Goal: Navigation & Orientation: Find specific page/section

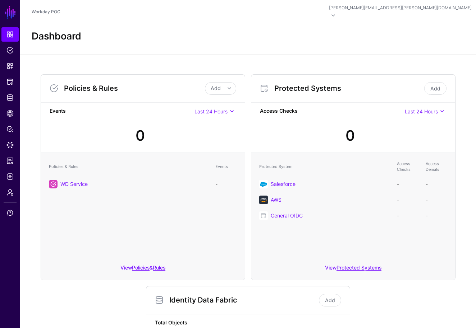
click at [373, 84] on h3 "Protected Systems" at bounding box center [348, 88] width 148 height 9
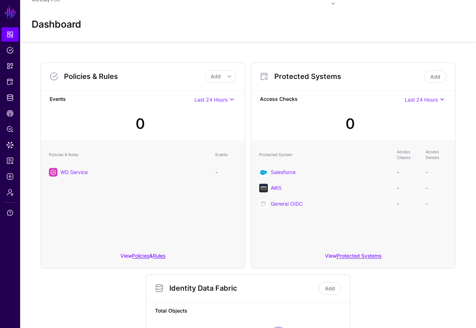
scroll to position [14, 0]
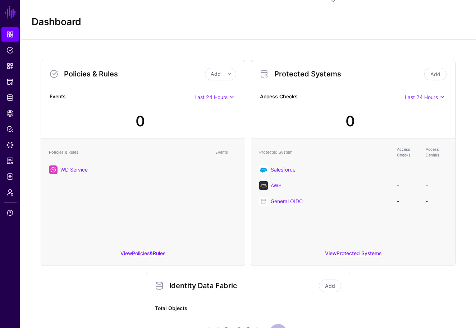
click at [416, 274] on div "Policies & Rules Add Add Policy Add Rule Events Last 24 Hours Last 24 Hours Las…" at bounding box center [248, 266] width 420 height 424
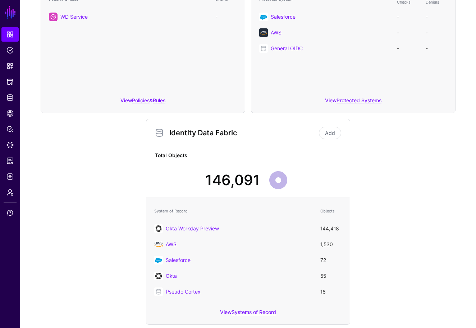
scroll to position [190, 0]
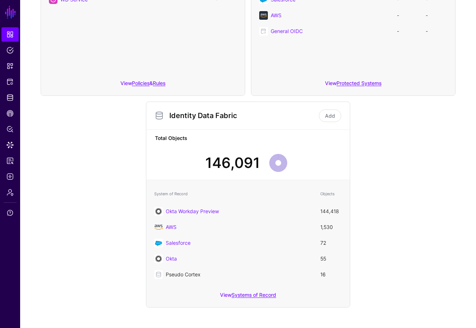
click at [187, 272] on link "Pseudo Cortex" at bounding box center [183, 275] width 35 height 6
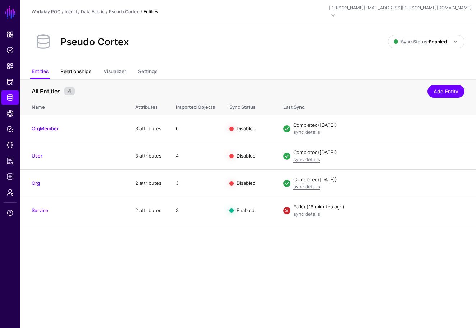
click at [91, 65] on link "Relationships" at bounding box center [75, 72] width 31 height 14
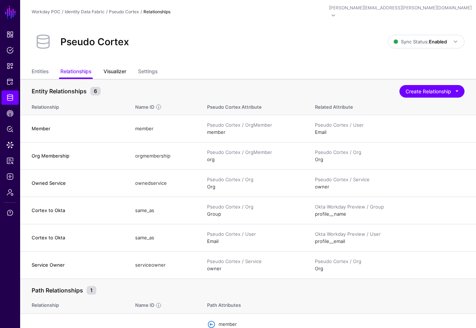
click at [125, 65] on link "Visualizer" at bounding box center [115, 72] width 23 height 14
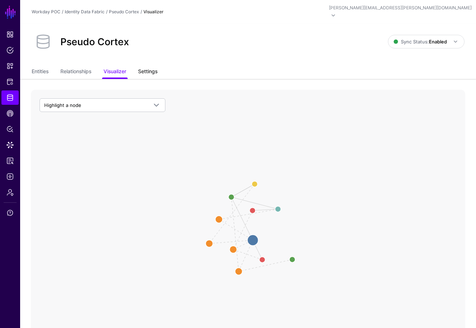
click at [152, 65] on link "Settings" at bounding box center [147, 72] width 19 height 14
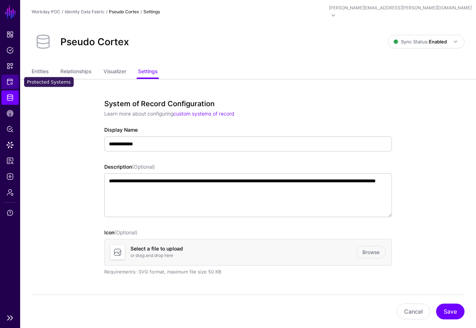
click at [12, 84] on span "Protected Systems" at bounding box center [9, 81] width 7 height 7
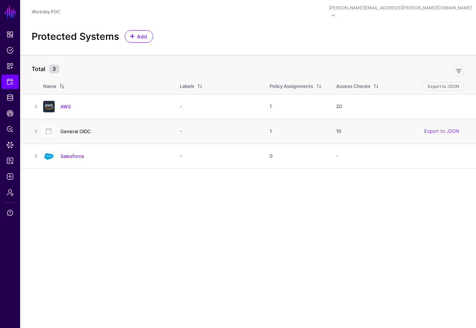
click at [81, 129] on link "General OIDC" at bounding box center [75, 132] width 31 height 6
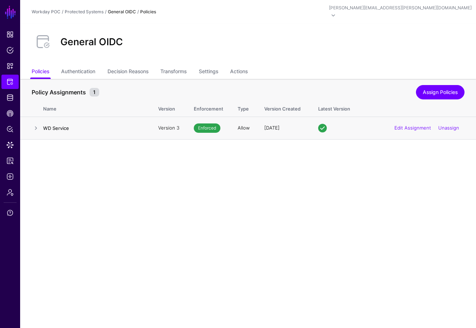
click at [58, 125] on h4 "WD Service" at bounding box center [93, 128] width 101 height 6
click at [35, 124] on link at bounding box center [36, 128] width 9 height 9
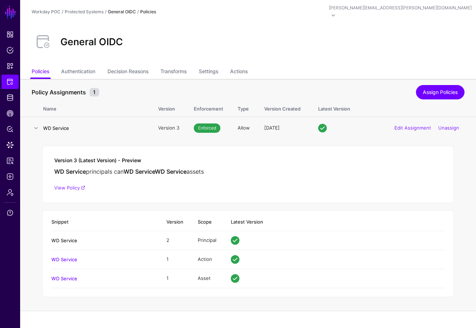
click at [66, 238] on link "WD Service" at bounding box center [64, 241] width 26 height 6
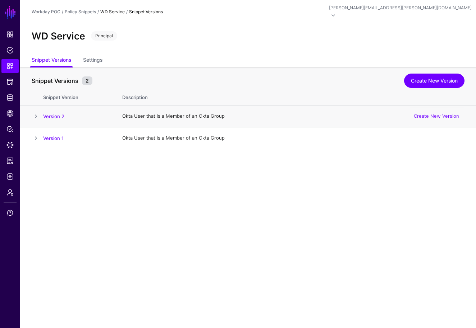
click at [36, 112] on span at bounding box center [36, 116] width 9 height 9
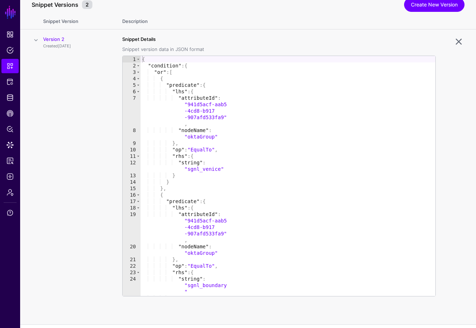
scroll to position [87, 0]
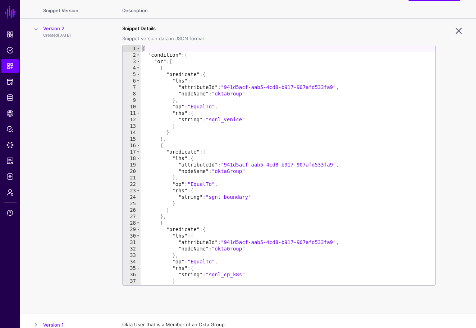
click at [54, 67] on td "Version 2 Created 4 months ago" at bounding box center [79, 167] width 72 height 296
click at [458, 25] on link at bounding box center [459, 31] width 12 height 12
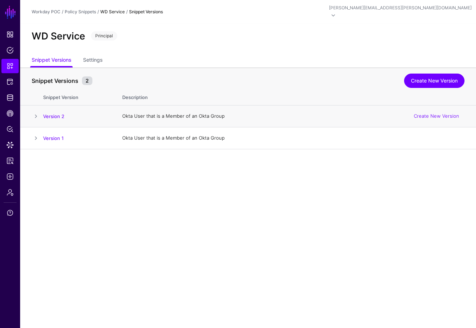
scroll to position [0, 0]
click at [12, 100] on span "Identity Data Fabric" at bounding box center [9, 97] width 7 height 7
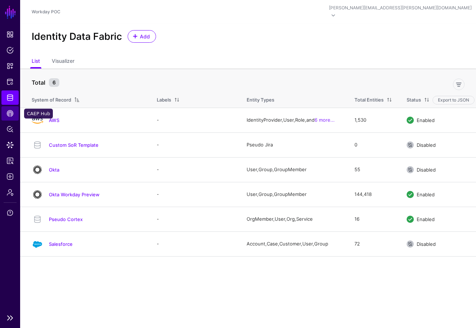
click at [10, 111] on span "CAEP Hub" at bounding box center [9, 113] width 7 height 7
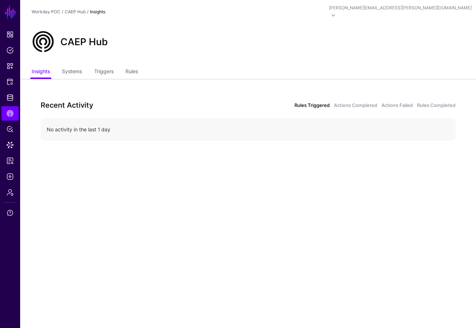
click at [311, 102] on link "Rules Triggered" at bounding box center [311, 105] width 35 height 7
click at [107, 126] on div "No activity in the last 1 day" at bounding box center [248, 130] width 403 height 8
click at [64, 65] on link "Systems" at bounding box center [72, 72] width 20 height 14
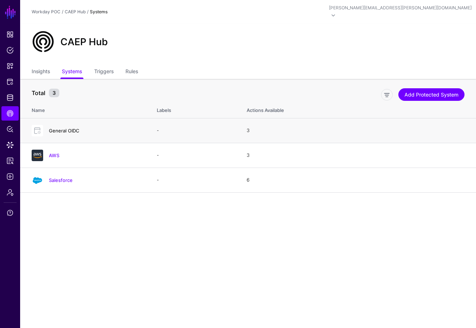
click at [73, 128] on link "General OIDC" at bounding box center [64, 131] width 31 height 6
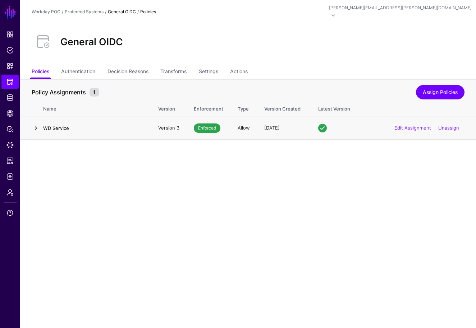
click at [38, 124] on link at bounding box center [36, 128] width 9 height 9
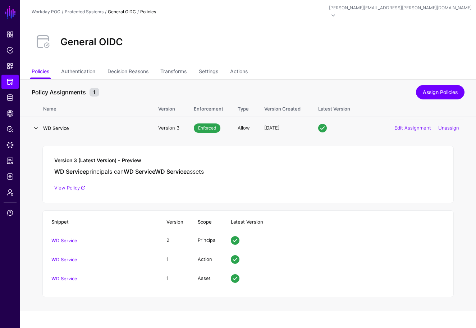
click at [36, 124] on link at bounding box center [36, 128] width 9 height 9
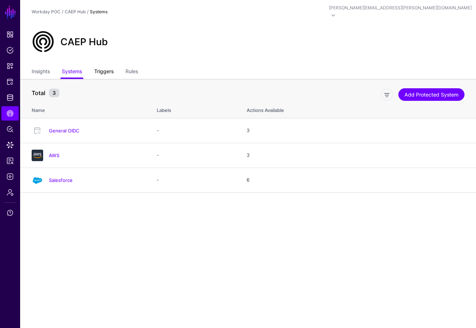
click at [109, 65] on link "Triggers" at bounding box center [103, 72] width 19 height 14
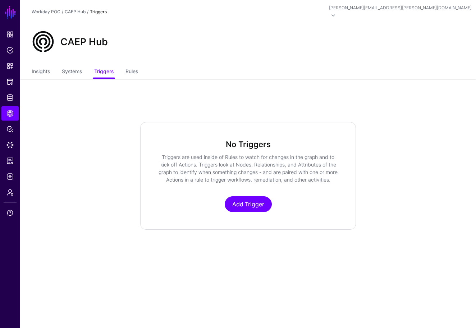
click at [140, 65] on ul "Insights Systems Triggers Rules" at bounding box center [248, 72] width 433 height 14
click at [137, 65] on link "Rules" at bounding box center [131, 72] width 13 height 14
click at [54, 68] on ul "Insights Systems Triggers Rules" at bounding box center [248, 72] width 433 height 14
click at [42, 65] on link "Insights" at bounding box center [41, 72] width 18 height 14
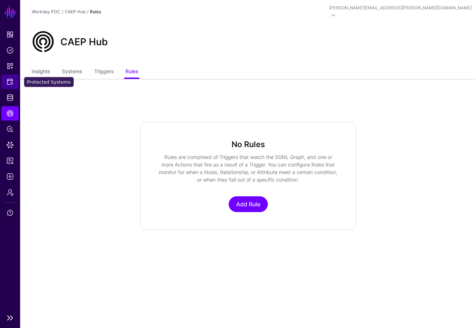
click at [10, 79] on span "Protected Systems" at bounding box center [9, 81] width 7 height 7
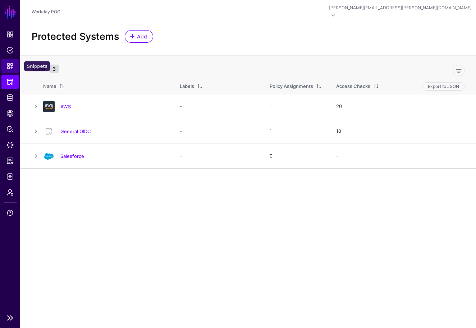
click at [10, 64] on span "Snippets" at bounding box center [9, 66] width 7 height 7
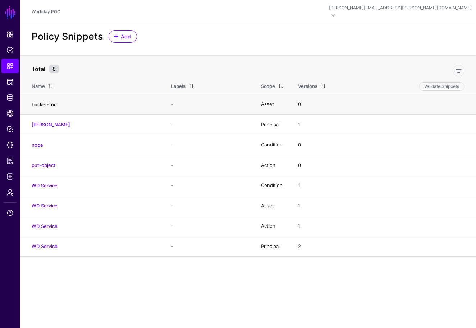
click at [48, 102] on link "bucket-foo" at bounding box center [44, 105] width 25 height 6
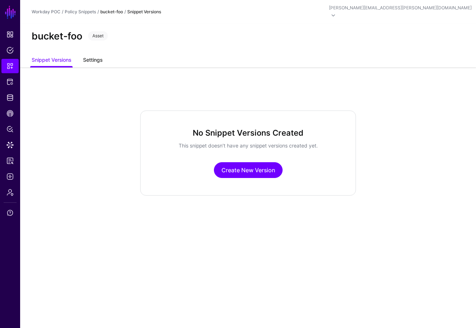
click at [88, 54] on link "Settings" at bounding box center [92, 61] width 19 height 14
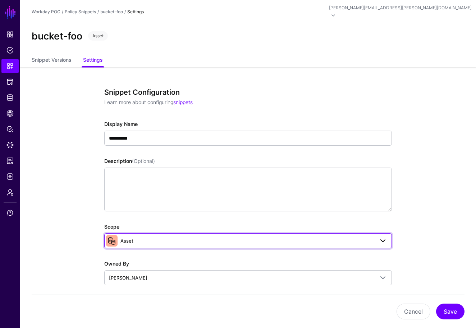
click at [112, 235] on span at bounding box center [112, 241] width 12 height 12
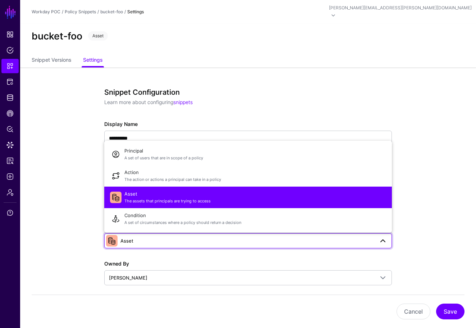
click at [95, 231] on div "**********" at bounding box center [248, 299] width 328 height 463
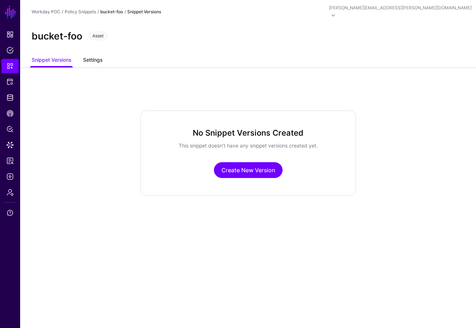
click at [91, 54] on link "Settings" at bounding box center [92, 61] width 19 height 14
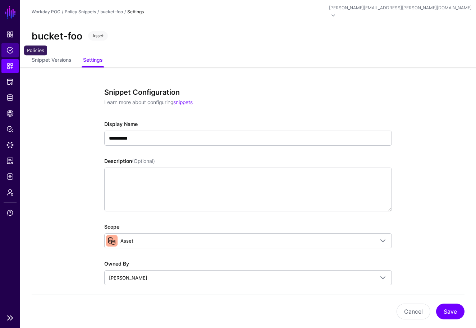
click at [14, 52] on link "Policies" at bounding box center [9, 50] width 17 height 14
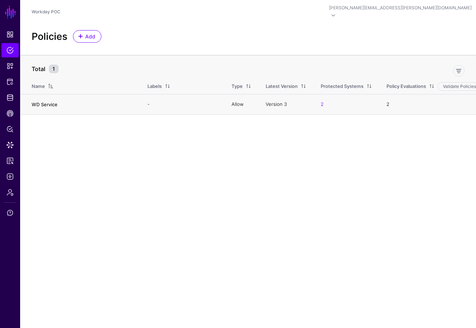
click at [42, 102] on link "WD Service" at bounding box center [45, 105] width 26 height 6
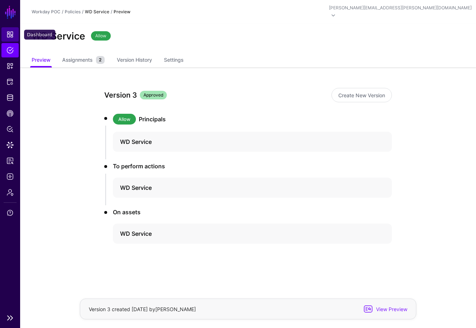
click at [11, 32] on span "Dashboard" at bounding box center [9, 34] width 7 height 7
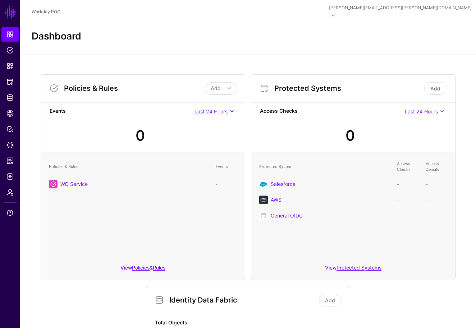
click at [466, 151] on div "Policies & Rules Add Add Policy Add Rule Events Last 24 Hours Last 24 Hours Las…" at bounding box center [248, 283] width 456 height 459
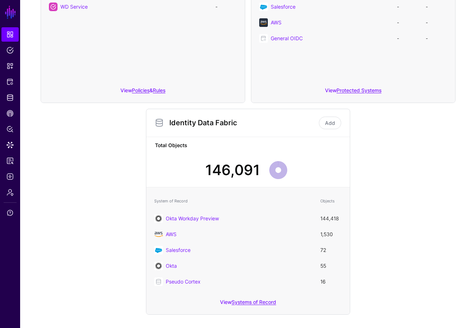
scroll to position [177, 0]
click at [462, 158] on div "Policies & Rules Add Add Policy Add Rule Events Last 24 Hours Last 24 Hours Las…" at bounding box center [248, 106] width 456 height 459
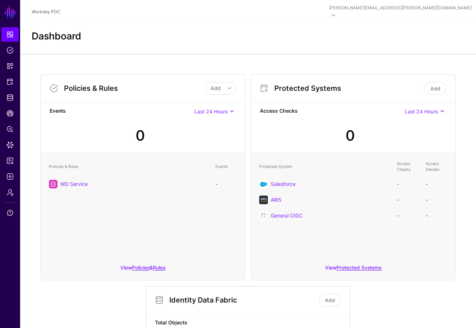
scroll to position [0, 0]
click at [460, 202] on div "Policies & Rules Add Add Policy Add Rule Events Last 24 Hours Last 24 Hours Las…" at bounding box center [248, 283] width 456 height 459
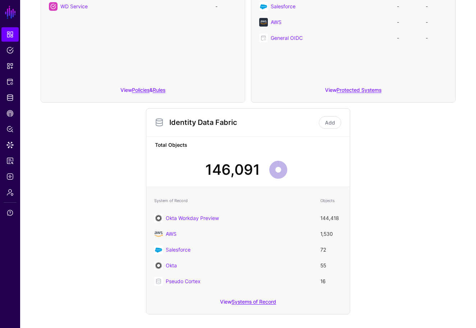
scroll to position [177, 0]
click at [263, 300] on link "Systems of Record" at bounding box center [253, 303] width 45 height 6
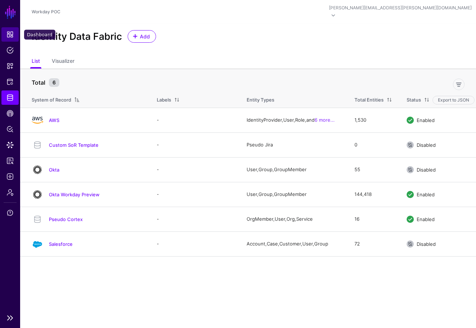
click at [9, 33] on span "Dashboard" at bounding box center [9, 34] width 7 height 7
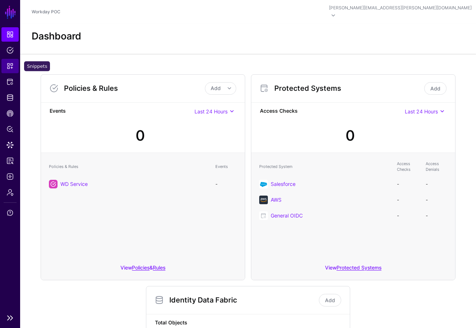
click at [11, 67] on span "Snippets" at bounding box center [9, 66] width 7 height 7
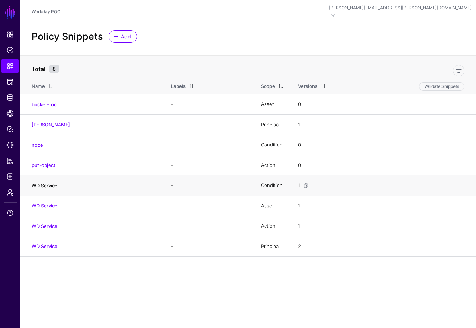
click at [56, 183] on link "WD Service" at bounding box center [45, 186] width 26 height 6
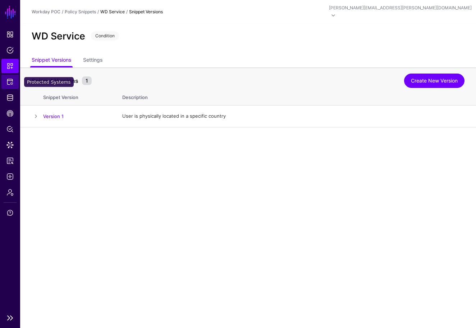
click at [12, 79] on span "Protected Systems" at bounding box center [9, 81] width 7 height 7
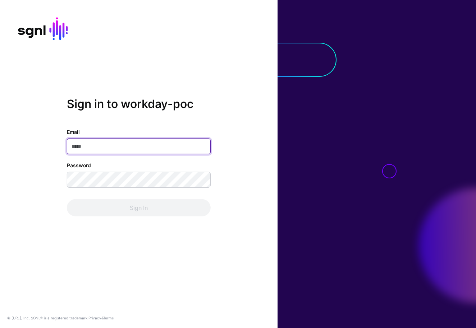
click at [197, 147] on input "Email" at bounding box center [139, 147] width 144 height 16
type input "**********"
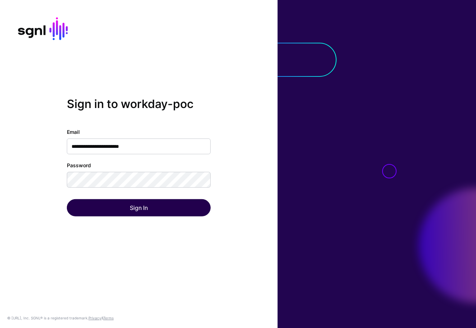
click at [138, 207] on button "Sign In" at bounding box center [139, 207] width 144 height 17
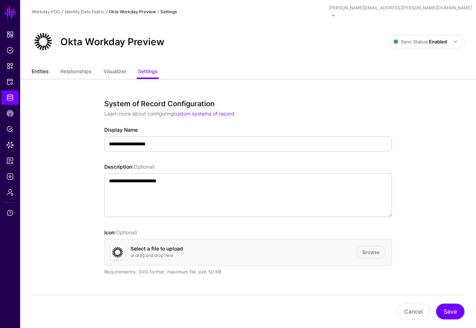
click at [44, 66] on link "Entities" at bounding box center [40, 72] width 17 height 14
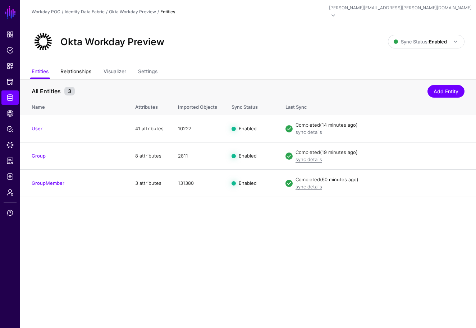
click at [85, 67] on link "Relationships" at bounding box center [75, 72] width 31 height 14
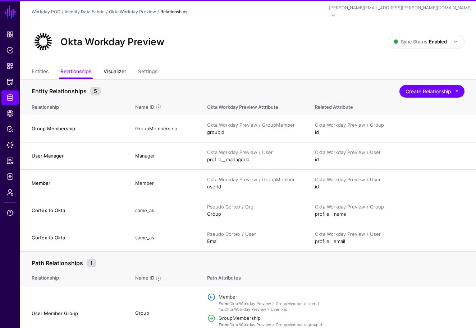
click at [119, 65] on link "Visualizer" at bounding box center [115, 72] width 23 height 14
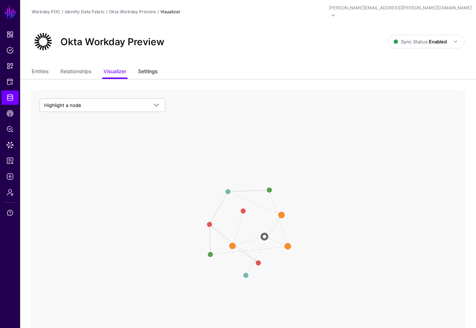
click at [150, 68] on link "Settings" at bounding box center [147, 72] width 19 height 14
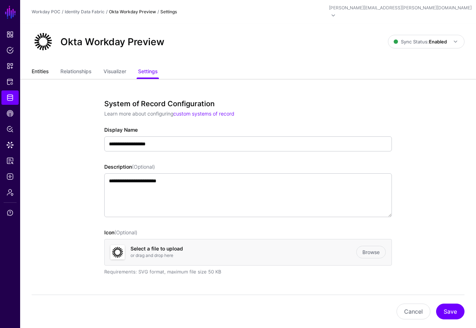
click at [43, 66] on link "Entities" at bounding box center [40, 72] width 17 height 14
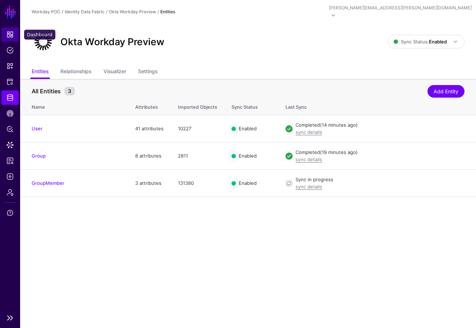
click at [12, 38] on span "Dashboard" at bounding box center [9, 34] width 7 height 7
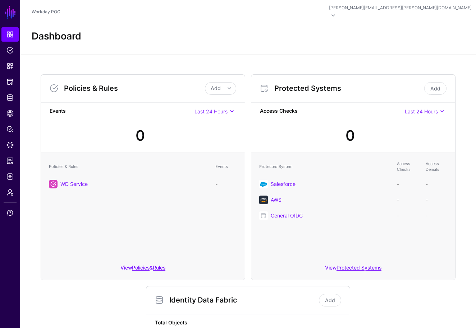
click at [457, 249] on div "Protected Systems Add Access Checks Last 24 Hours Last 24 Hours Last 7 Days Las…" at bounding box center [353, 177] width 210 height 206
click at [10, 55] on link "Policies" at bounding box center [9, 50] width 17 height 14
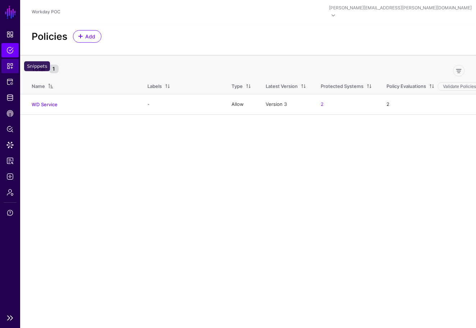
click at [10, 69] on span "Snippets" at bounding box center [9, 66] width 7 height 7
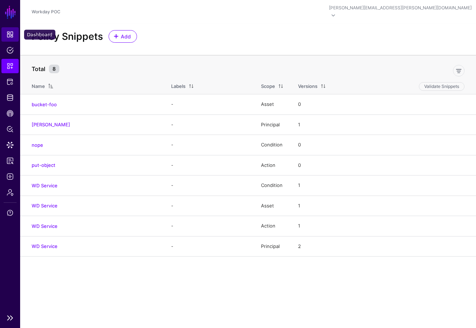
click at [11, 36] on span "Dashboard" at bounding box center [9, 34] width 7 height 7
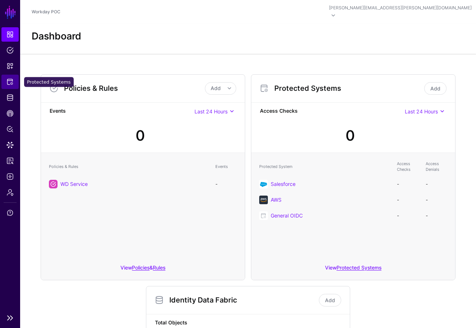
click at [12, 83] on span "Protected Systems" at bounding box center [9, 81] width 7 height 7
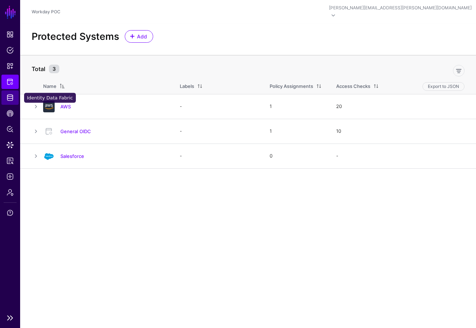
click at [13, 98] on span "Identity Data Fabric" at bounding box center [9, 97] width 7 height 7
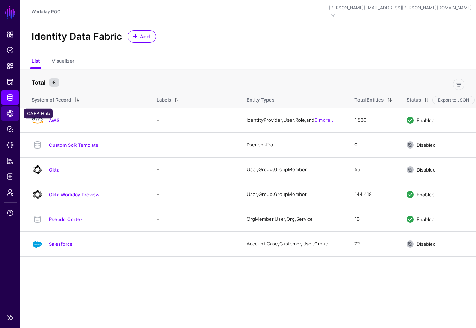
click at [12, 113] on span "CAEP Hub" at bounding box center [9, 113] width 7 height 7
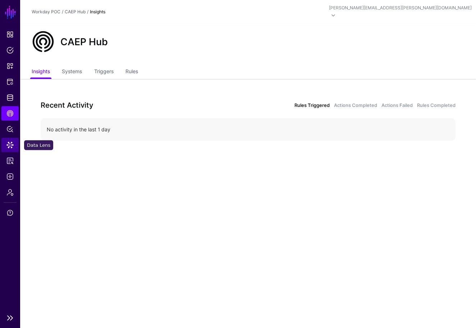
click at [12, 149] on link "Data Lens" at bounding box center [9, 145] width 17 height 14
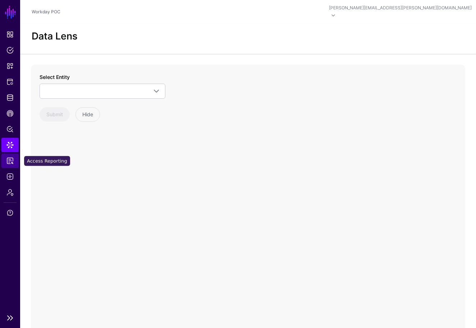
click at [14, 161] on link "Access Reporting" at bounding box center [9, 161] width 17 height 14
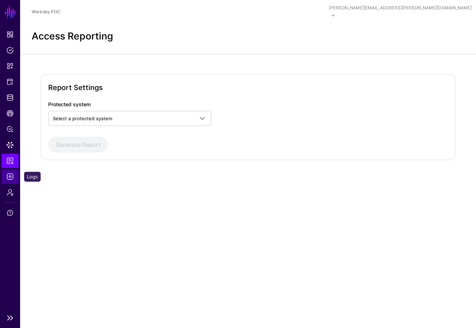
click at [11, 178] on span "Logs" at bounding box center [9, 176] width 7 height 7
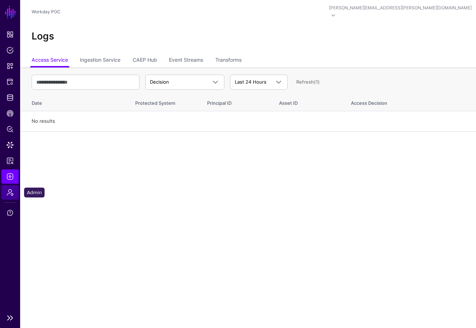
click at [13, 196] on span "Admin" at bounding box center [9, 192] width 7 height 7
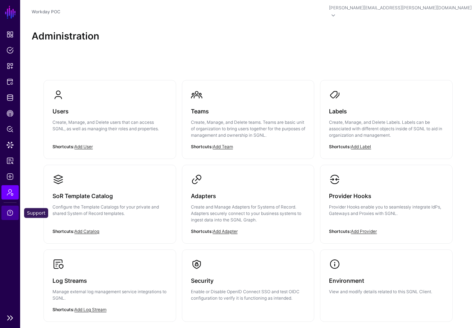
click at [10, 214] on span "Support" at bounding box center [9, 213] width 7 height 7
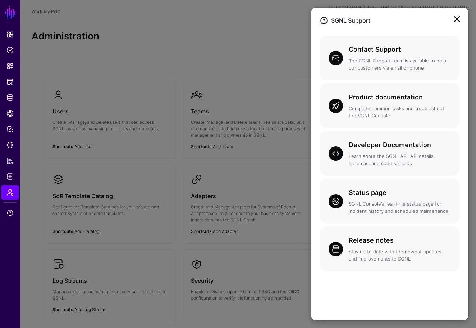
click at [456, 20] on link at bounding box center [457, 19] width 12 height 12
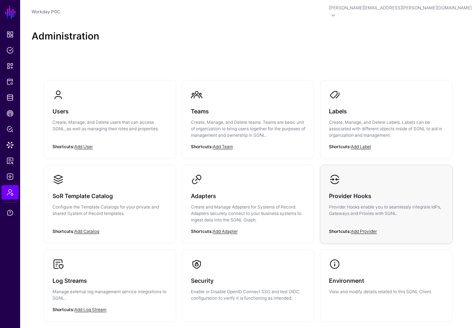
click at [354, 204] on p "Provider Hooks enable you to seamlessly integrate IdPs, Gateways and Proxies wi…" at bounding box center [386, 210] width 115 height 13
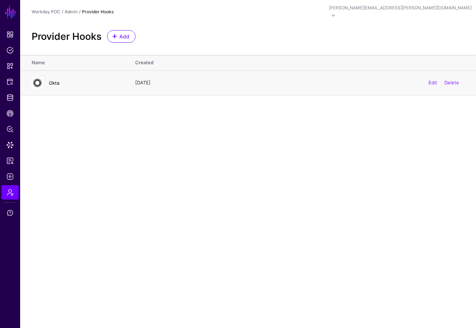
click at [58, 80] on link "Okta" at bounding box center [54, 83] width 10 height 6
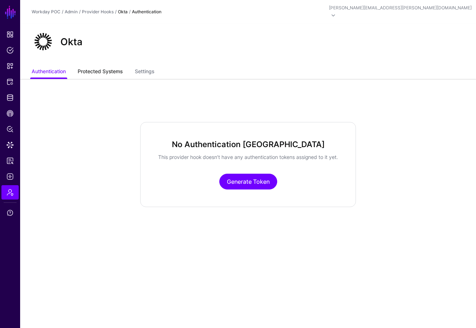
click at [115, 66] on link "Protected Systems" at bounding box center [100, 72] width 45 height 14
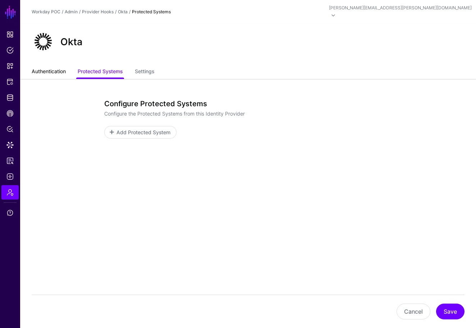
click at [63, 65] on link "Authentication" at bounding box center [49, 72] width 34 height 14
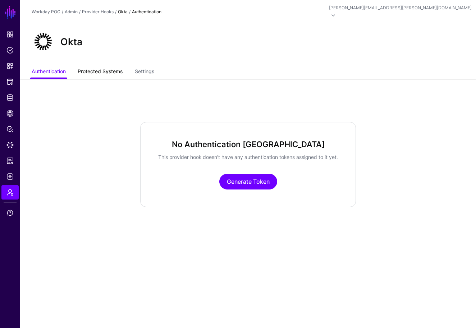
click at [109, 65] on link "Protected Systems" at bounding box center [100, 72] width 45 height 14
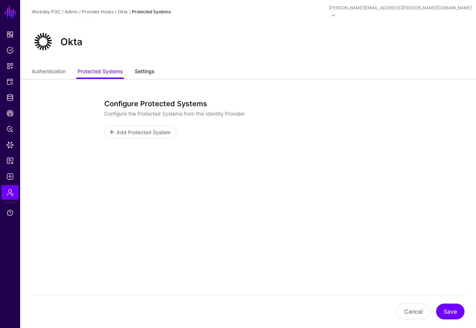
click at [142, 67] on link "Settings" at bounding box center [144, 72] width 19 height 14
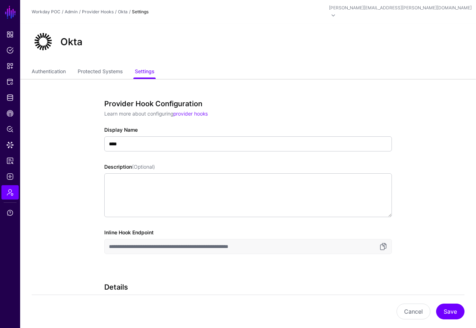
click at [402, 122] on div "**********" at bounding box center [248, 274] width 328 height 391
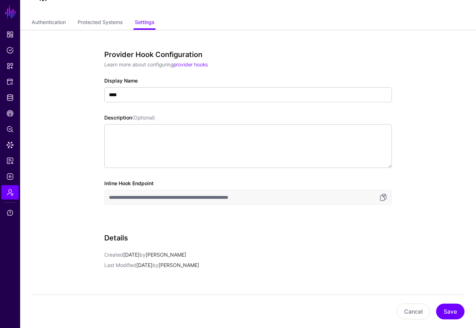
scroll to position [50, 0]
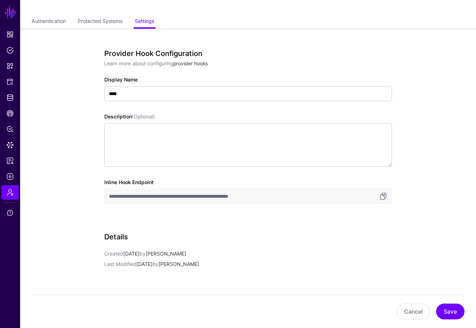
click at [194, 60] on link "provider hooks" at bounding box center [190, 63] width 35 height 6
